Goal: Task Accomplishment & Management: Manage account settings

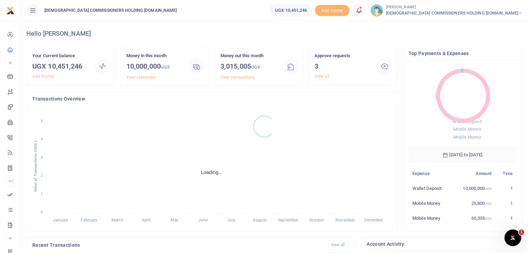
scroll to position [6, 6]
click at [325, 76] on link "View all" at bounding box center [322, 76] width 15 height 5
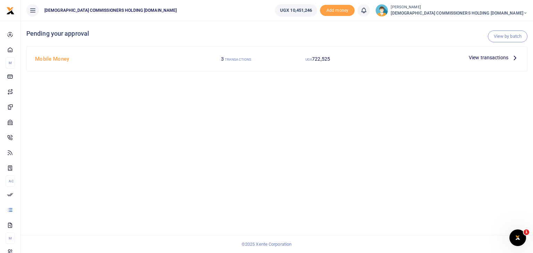
click at [482, 61] on span "View transactions" at bounding box center [489, 58] width 40 height 8
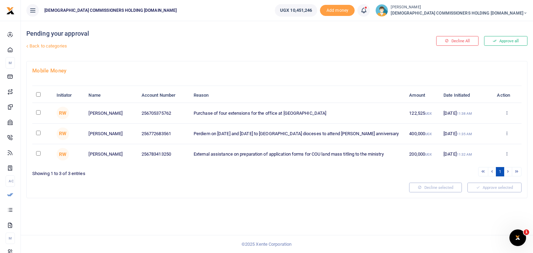
click at [38, 111] on input "checkbox" at bounding box center [38, 112] width 5 height 5
checkbox input "true"
click at [38, 133] on input "checkbox" at bounding box center [38, 133] width 5 height 5
checkbox input "true"
click at [39, 154] on input "checkbox" at bounding box center [38, 153] width 5 height 5
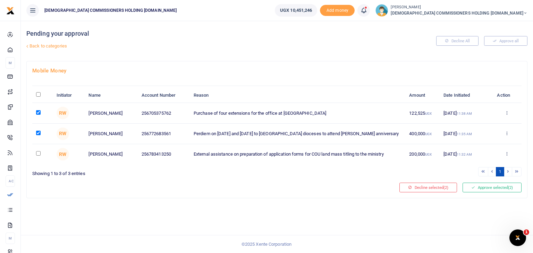
checkbox input "true"
click at [507, 186] on button "Approve selected (3)" at bounding box center [492, 188] width 59 height 10
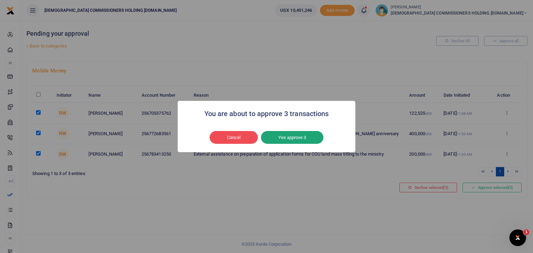
click at [304, 135] on button "Yes approve 3" at bounding box center [292, 137] width 63 height 13
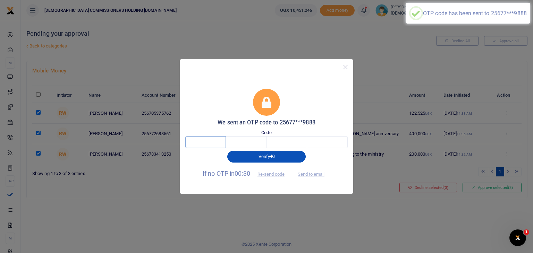
click at [214, 143] on input "text" at bounding box center [205, 142] width 41 height 12
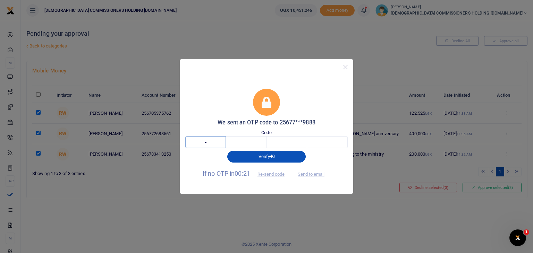
type input "3"
type input "5"
type input "8"
type input "4"
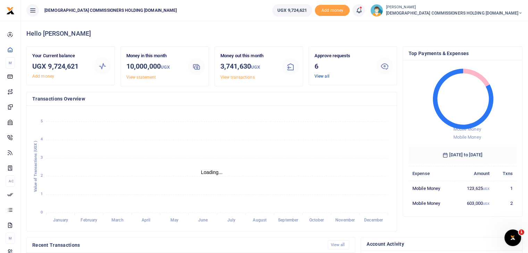
scroll to position [6, 6]
click at [322, 75] on link "View all" at bounding box center [322, 76] width 15 height 5
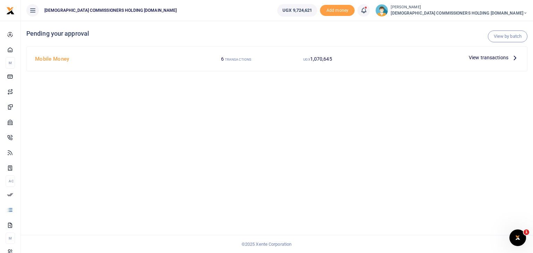
click at [476, 60] on span "View transactions" at bounding box center [489, 58] width 40 height 8
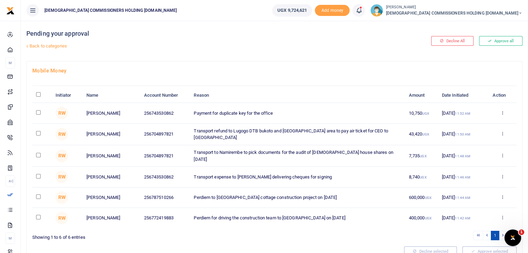
click at [39, 95] on input "\a \a : activate to sort column descending" at bounding box center [38, 94] width 5 height 5
checkbox input "true"
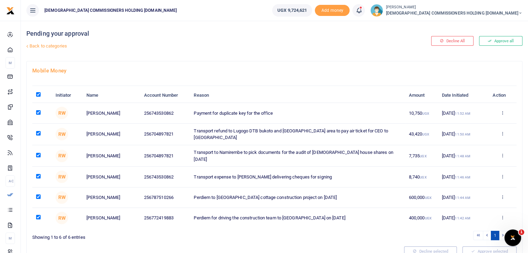
checkbox input "true"
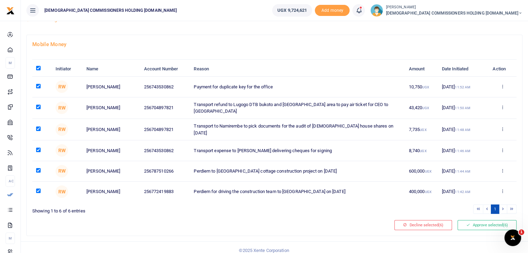
scroll to position [30, 0]
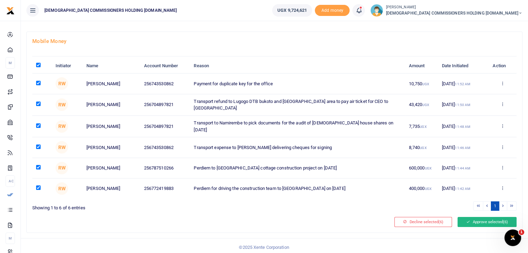
click at [469, 218] on button "Approve selected (6)" at bounding box center [487, 222] width 59 height 10
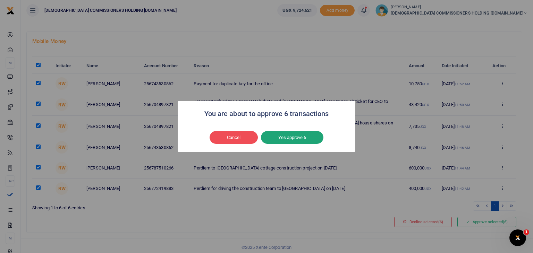
click at [300, 139] on button "Yes approve 6" at bounding box center [292, 137] width 63 height 13
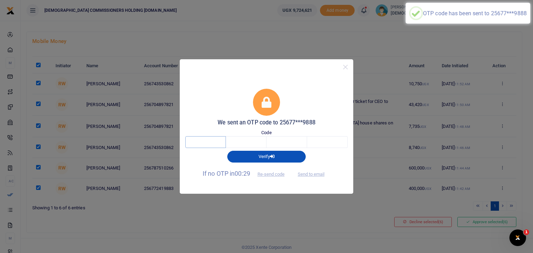
click at [215, 140] on input "text" at bounding box center [205, 142] width 41 height 12
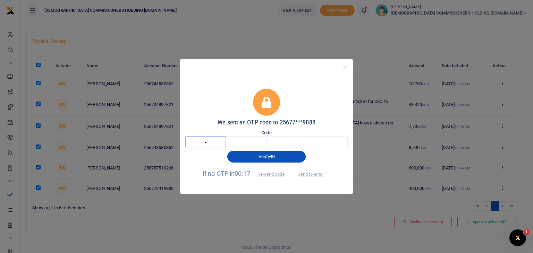
type input "2"
type input "1"
type input "0"
type input "2"
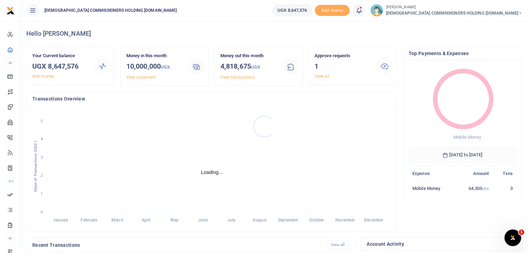
scroll to position [92, 103]
click at [320, 77] on div at bounding box center [264, 126] width 528 height 253
click at [327, 77] on link "View all" at bounding box center [322, 76] width 15 height 5
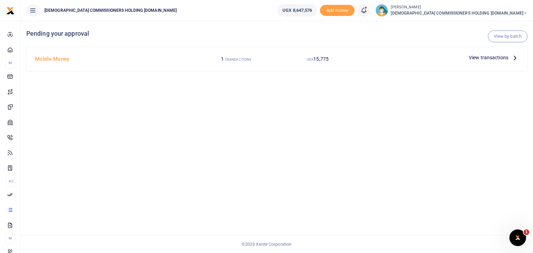
click at [491, 59] on span "View transactions" at bounding box center [489, 58] width 40 height 8
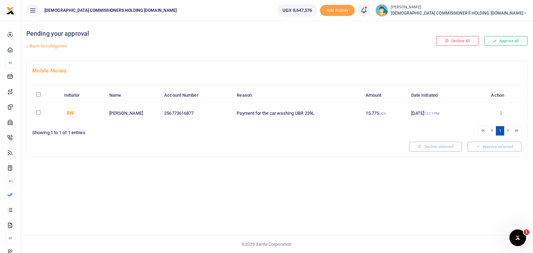
click at [503, 111] on icon at bounding box center [501, 112] width 5 height 5
click at [465, 125] on link "Approve" at bounding box center [476, 124] width 55 height 10
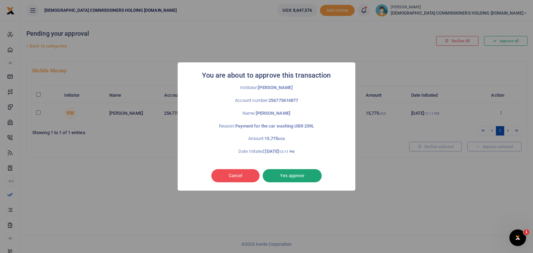
click at [294, 176] on button "Yes approve" at bounding box center [292, 175] width 59 height 13
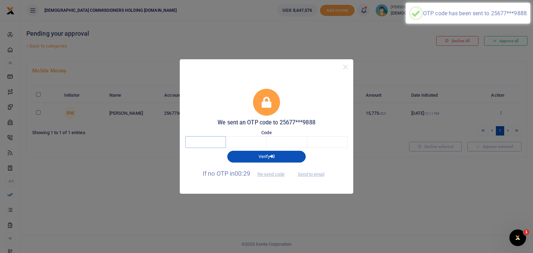
click at [206, 145] on input "text" at bounding box center [205, 142] width 41 height 12
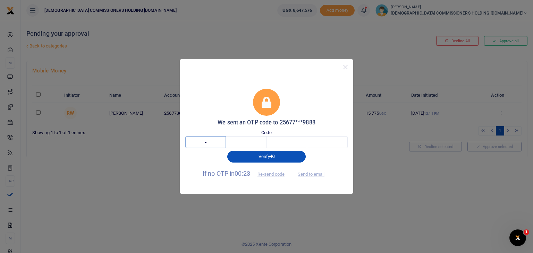
type input "5"
type input "6"
type input "7"
type input "6"
